Goal: Information Seeking & Learning: Learn about a topic

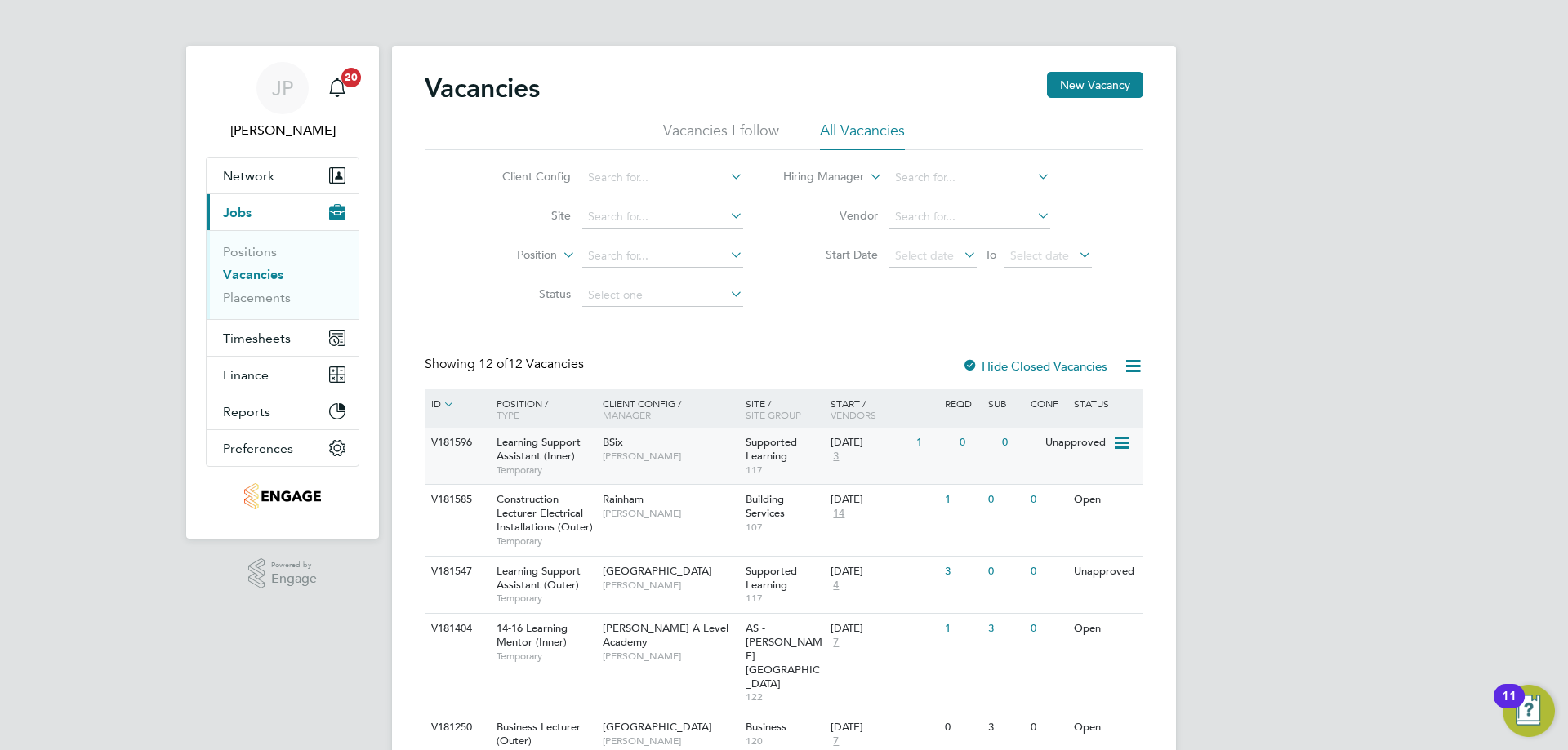
scroll to position [245, 0]
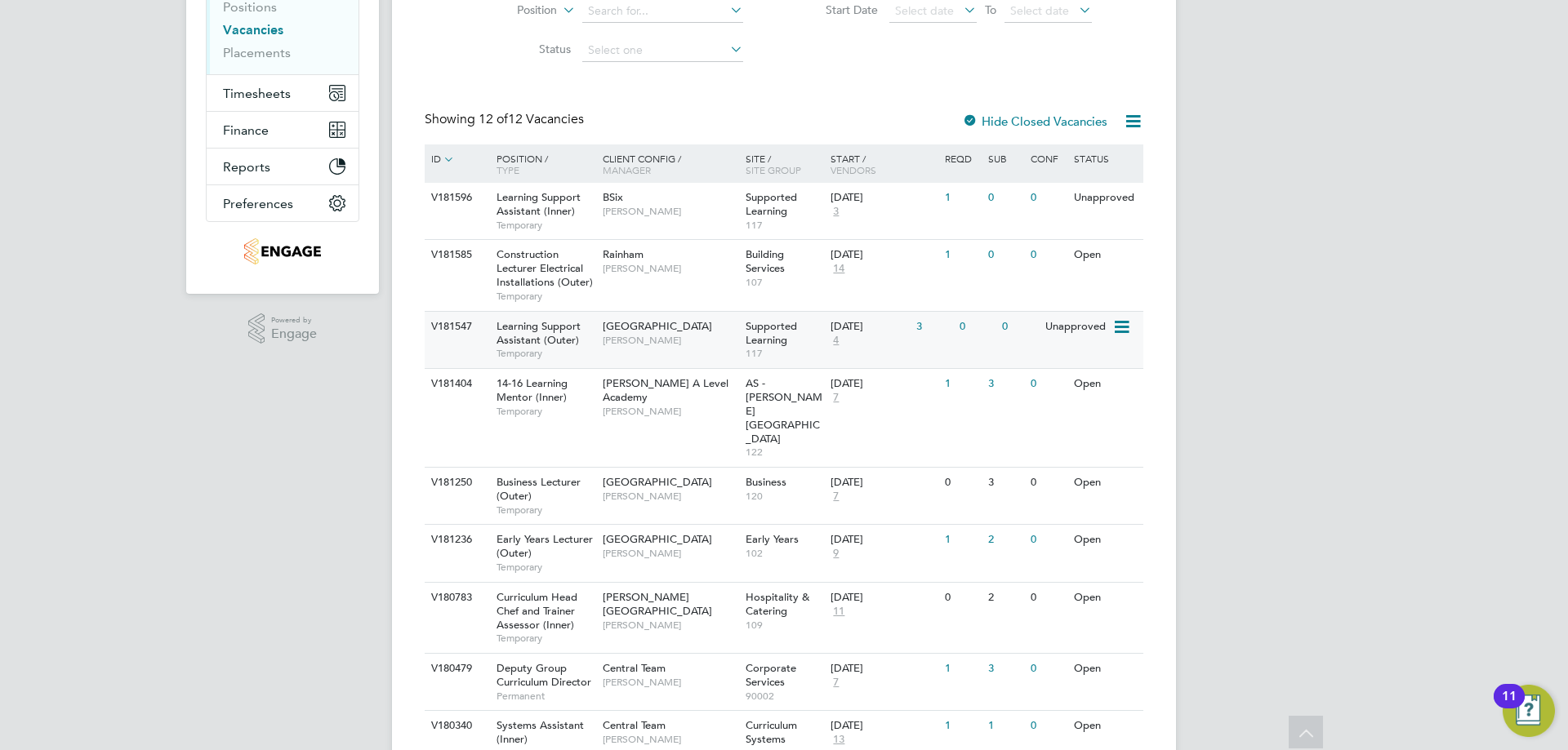
click at [958, 355] on div "V181547 Learning Support Assistant (Outer) Temporary [GEOGRAPHIC_DATA] [PERSON_…" at bounding box center [784, 339] width 718 height 57
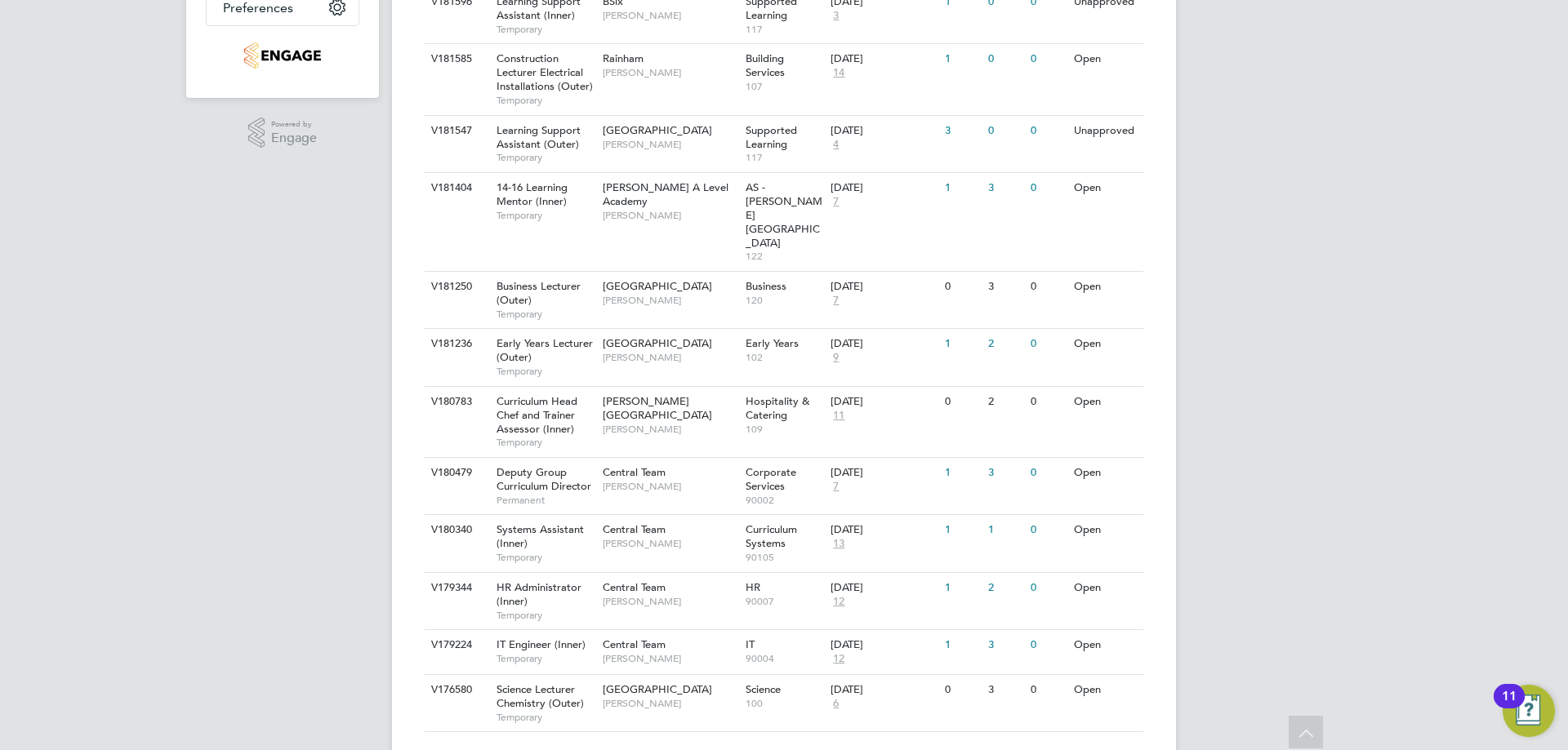
scroll to position [0, 0]
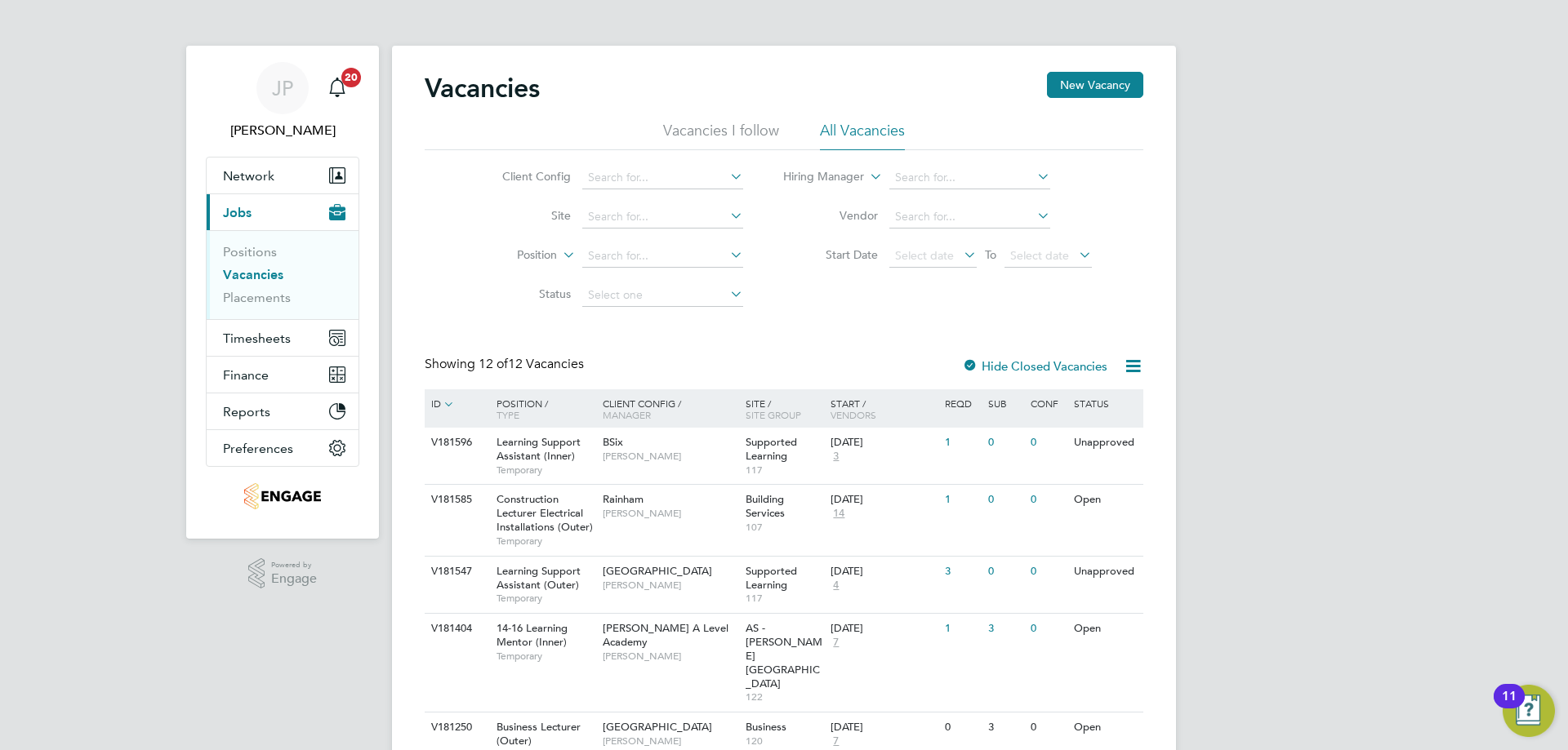
drag, startPoint x: 1363, startPoint y: 329, endPoint x: 1361, endPoint y: 337, distance: 8.2
click at [1361, 337] on div "JP [PERSON_NAME] Notifications 20 Applications: Network Team Members Businesses…" at bounding box center [784, 616] width 1568 height 1232
drag, startPoint x: 1199, startPoint y: 418, endPoint x: 1190, endPoint y: 410, distance: 12.0
click at [1199, 418] on div "JP [PERSON_NAME] Notifications 20 Applications: Network Team Members Businesses…" at bounding box center [784, 616] width 1568 height 1232
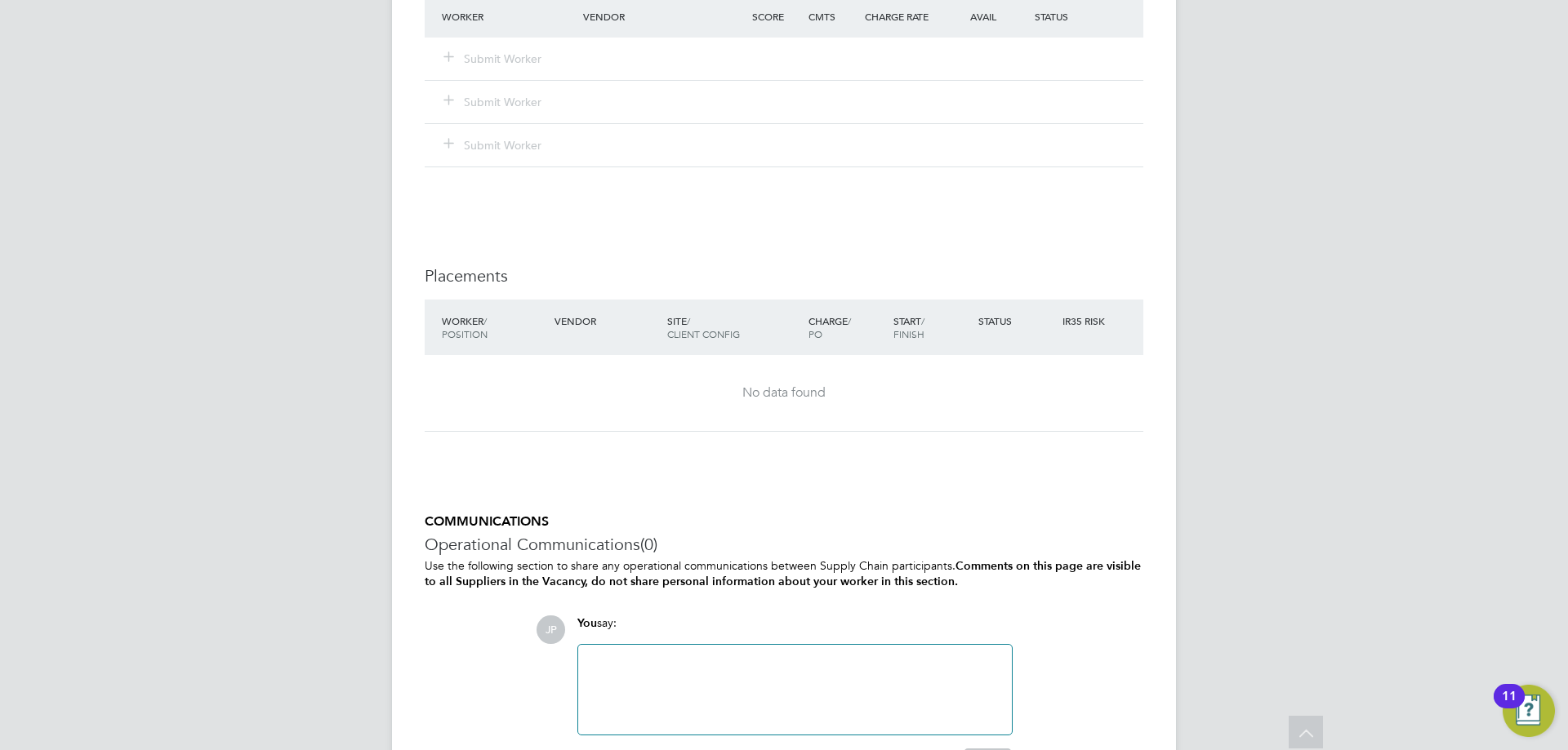
scroll to position [2286, 0]
